Goal: Task Accomplishment & Management: Use online tool/utility

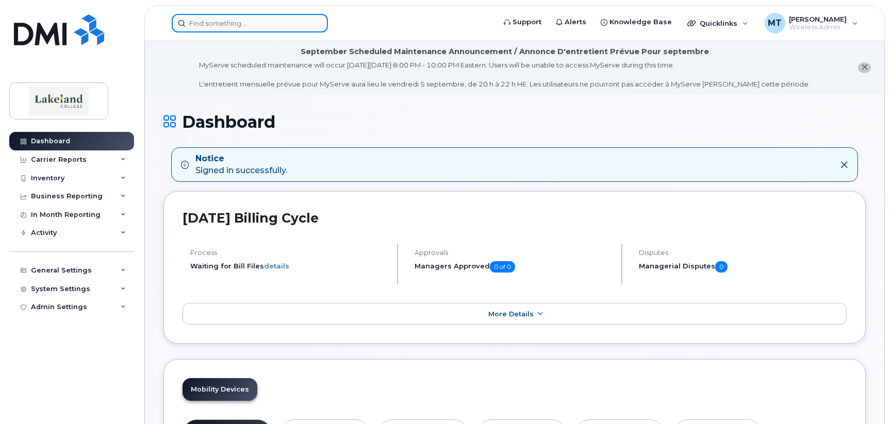
click at [214, 22] on input at bounding box center [250, 23] width 156 height 19
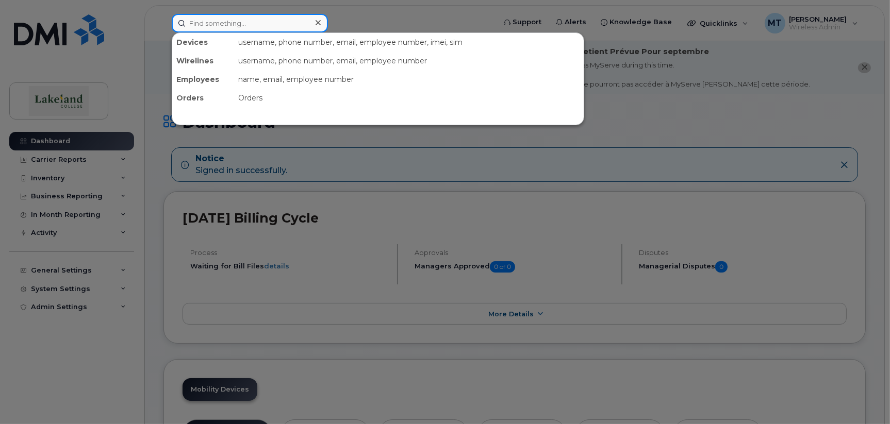
type input "[PERSON_NAME]"
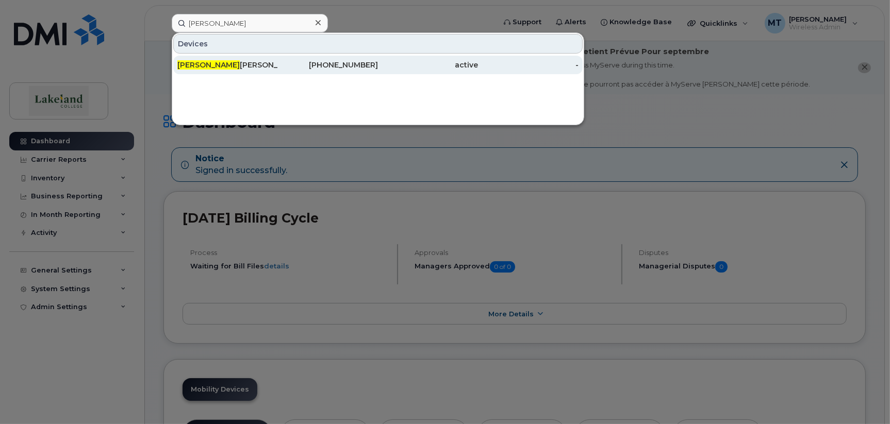
click at [199, 65] on div "[PERSON_NAME]" at bounding box center [227, 65] width 101 height 10
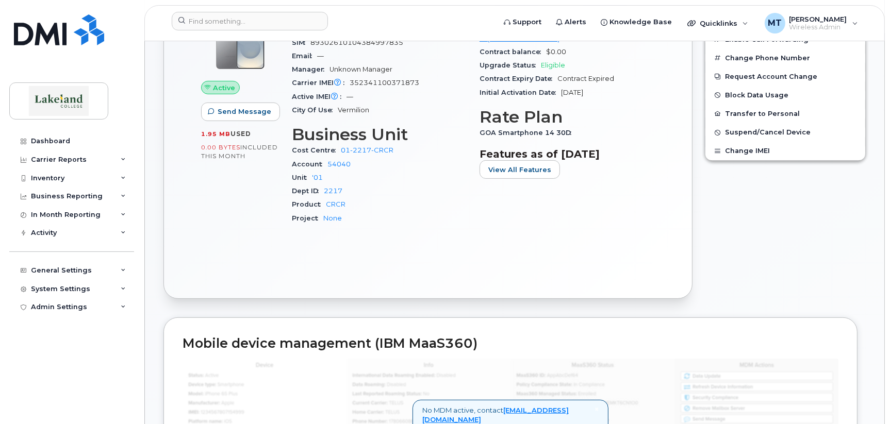
scroll to position [257, 0]
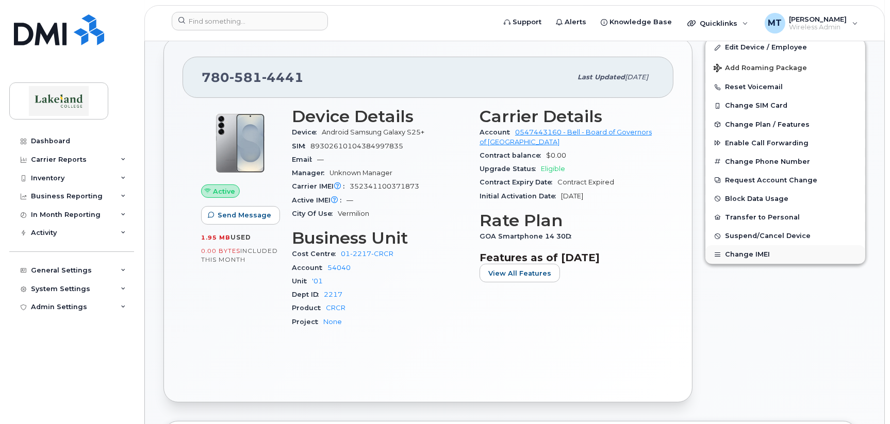
click at [735, 256] on button "Change IMEI" at bounding box center [786, 254] width 160 height 19
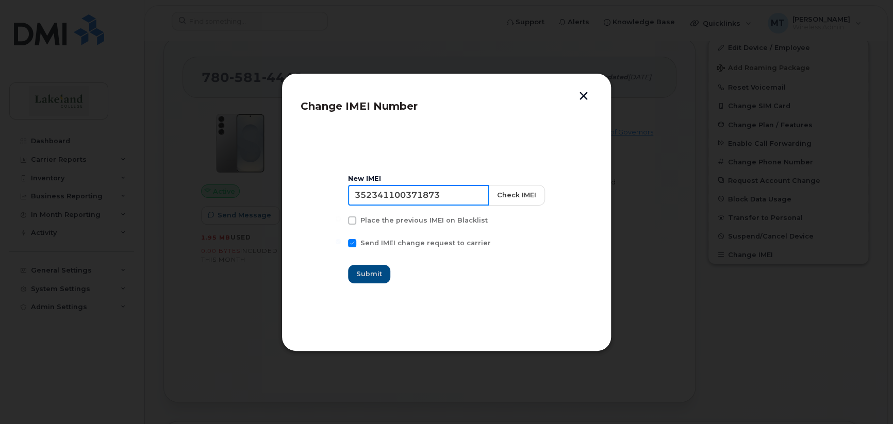
drag, startPoint x: 448, startPoint y: 193, endPoint x: 357, endPoint y: 192, distance: 91.3
click at [357, 192] on input "352341100371873" at bounding box center [418, 195] width 141 height 21
paste input "423343 451248 8"
type input "35 423343 451248 8"
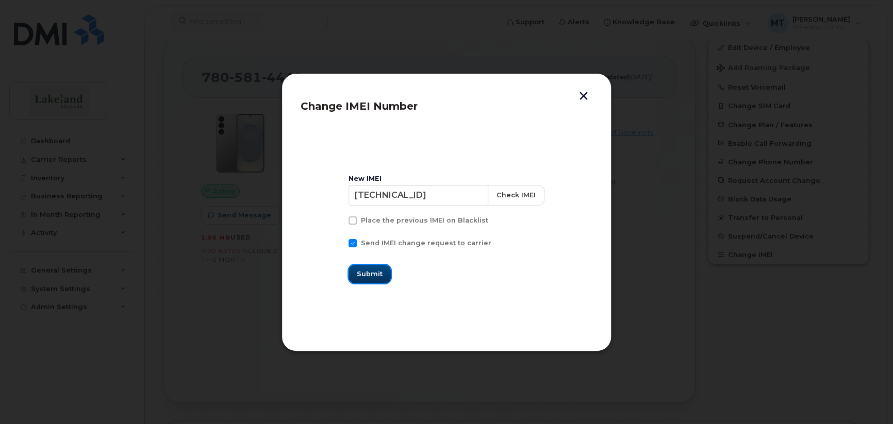
click at [369, 274] on span "Submit" at bounding box center [370, 274] width 26 height 10
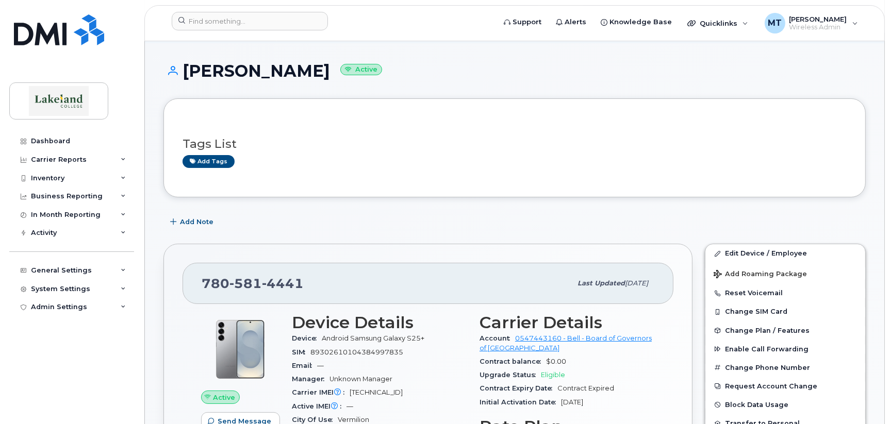
scroll to position [0, 0]
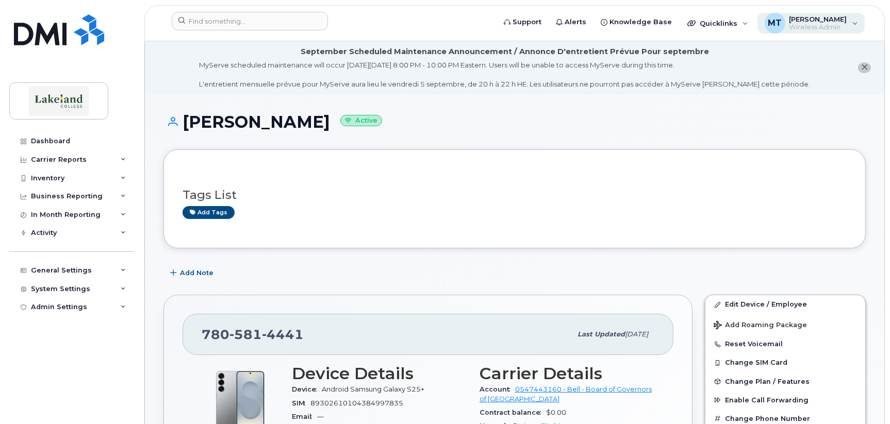
click at [827, 23] on span "Wireless Admin" at bounding box center [819, 27] width 58 height 8
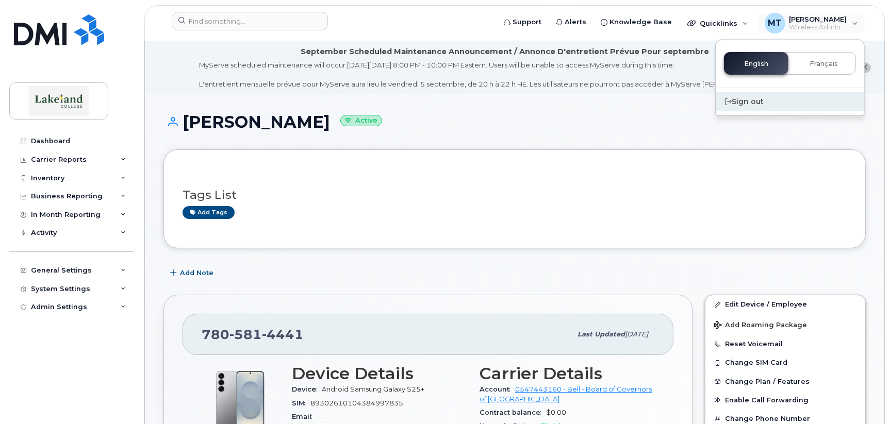
click at [754, 104] on div "Sign out" at bounding box center [790, 101] width 149 height 19
